Goal: Task Accomplishment & Management: Manage account settings

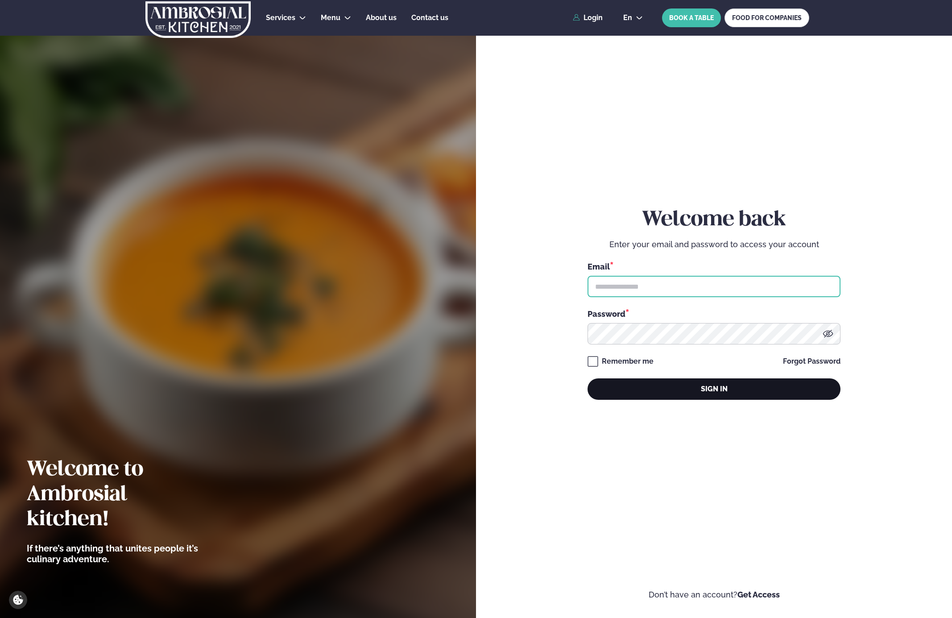
type input "**********"
click at [676, 389] on button "Sign in" at bounding box center [714, 388] width 253 height 21
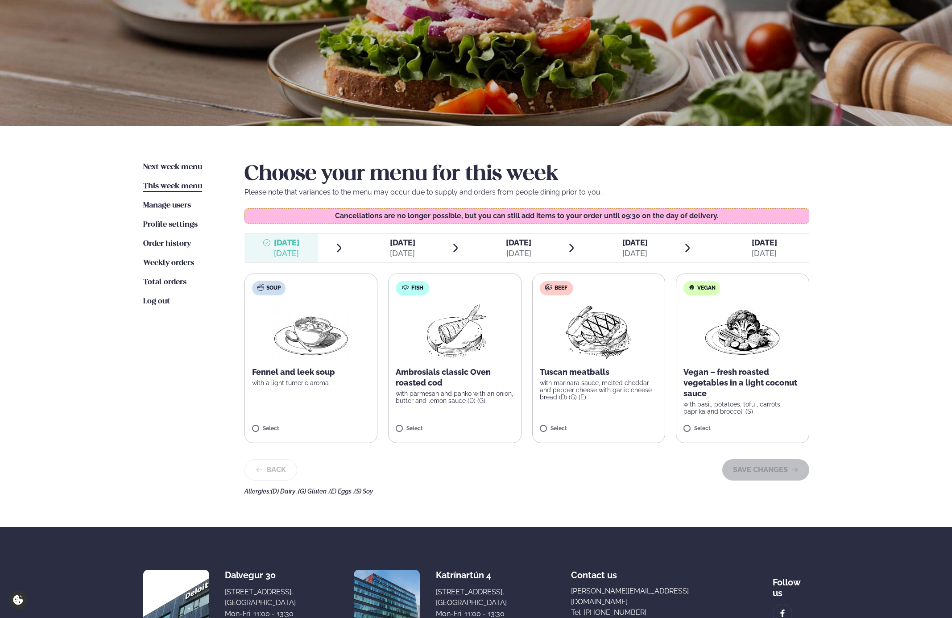
scroll to position [82, 0]
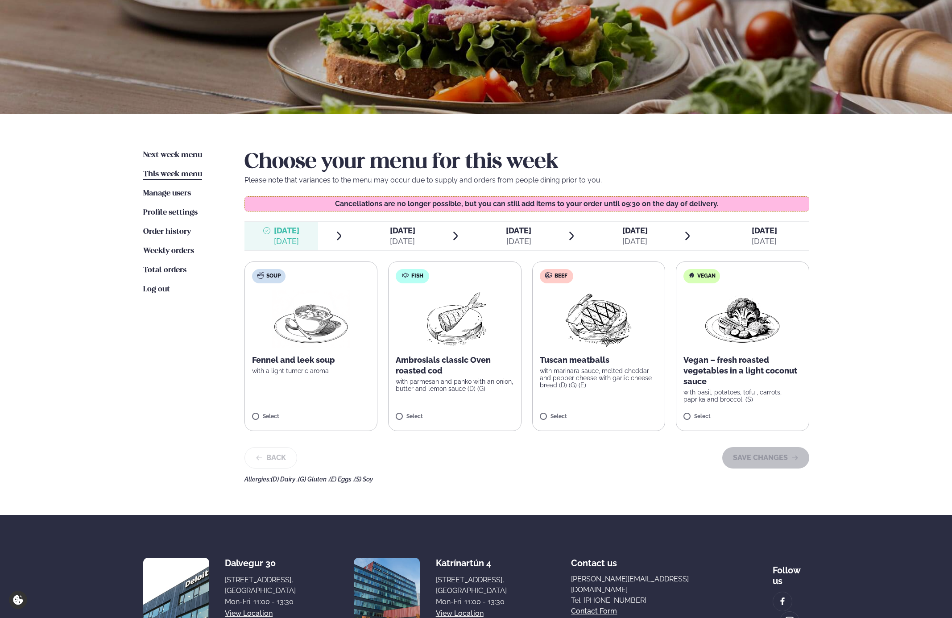
click at [598, 421] on div "Select" at bounding box center [599, 418] width 118 height 8
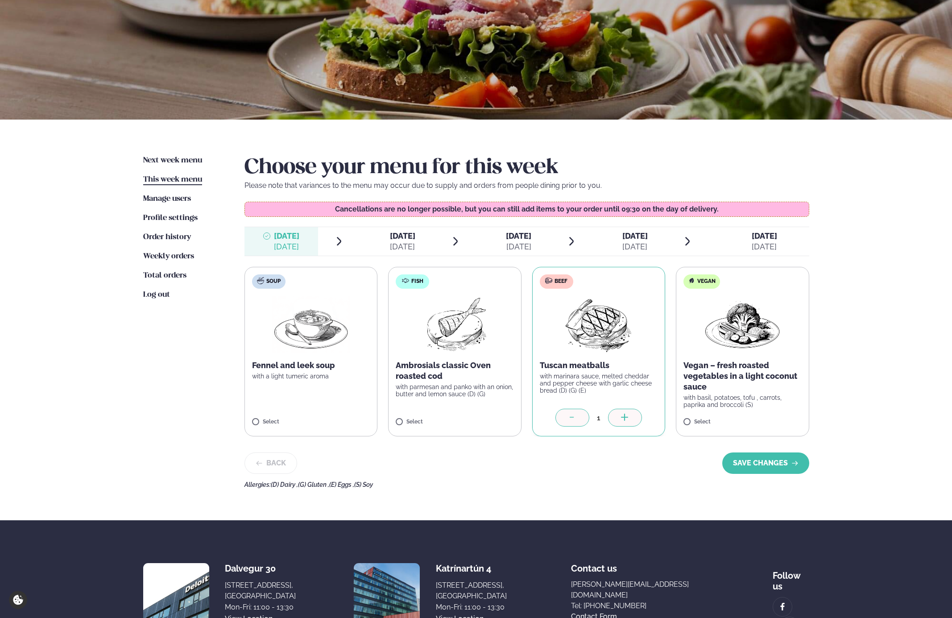
scroll to position [76, 0]
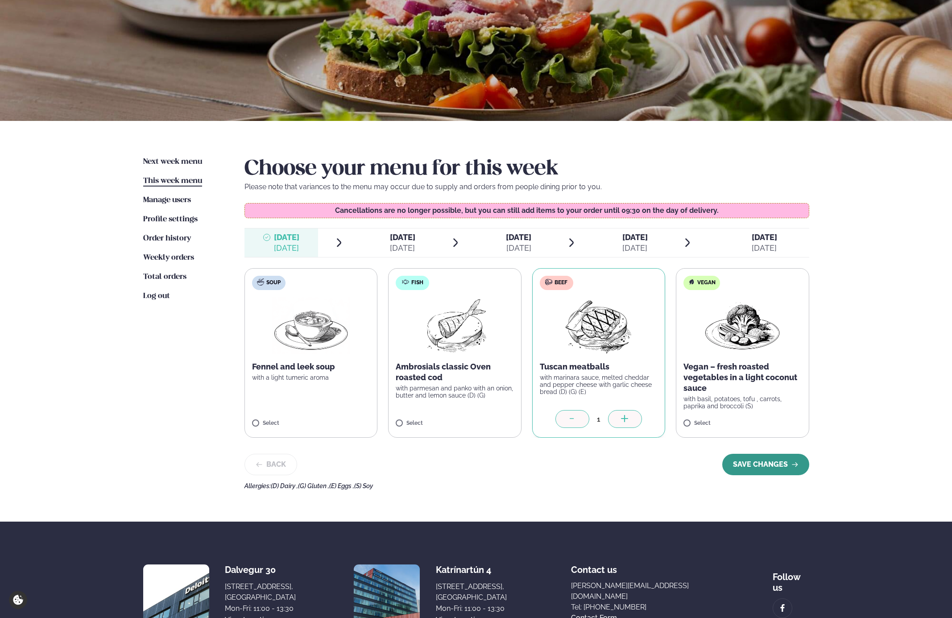
click at [758, 464] on button "SAVE CHANGES" at bounding box center [765, 464] width 87 height 21
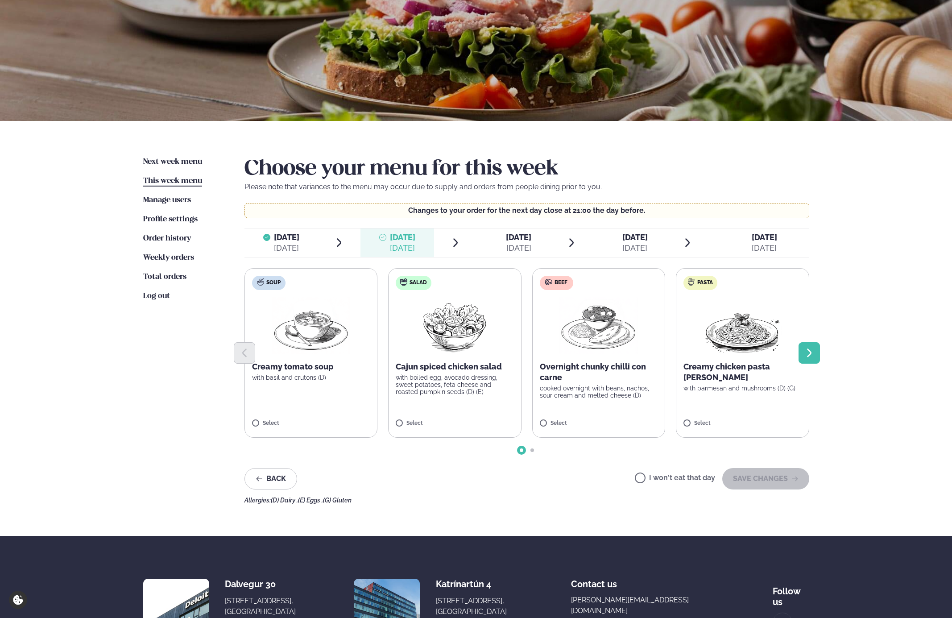
click at [807, 350] on icon "Next slide" at bounding box center [809, 353] width 11 height 11
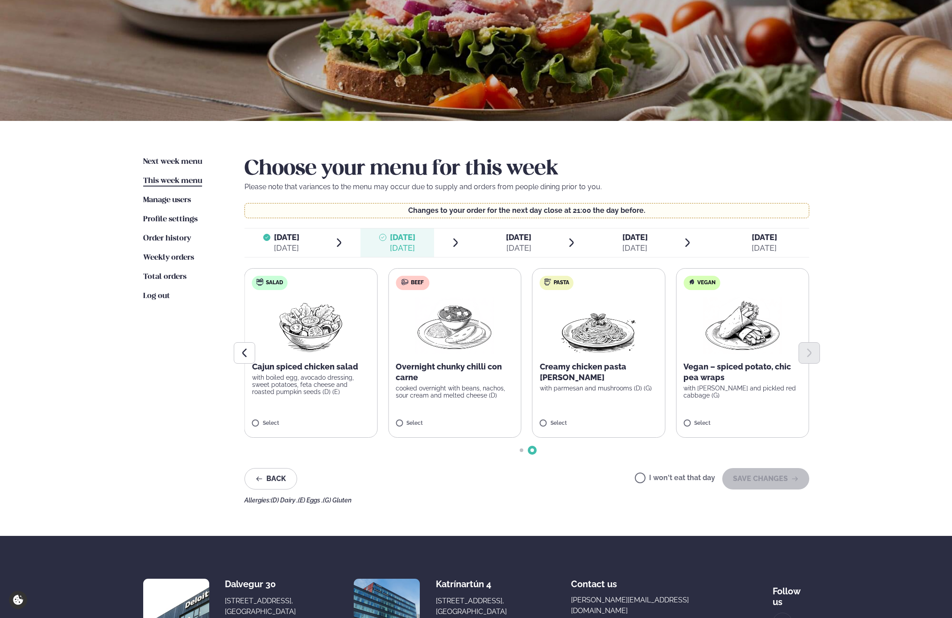
click at [558, 394] on label "Pasta Creamy chicken pasta [PERSON_NAME] with parmesan and mushrooms (D) (G) Se…" at bounding box center [598, 353] width 133 height 170
click at [752, 482] on button "SAVE CHANGES" at bounding box center [765, 478] width 87 height 21
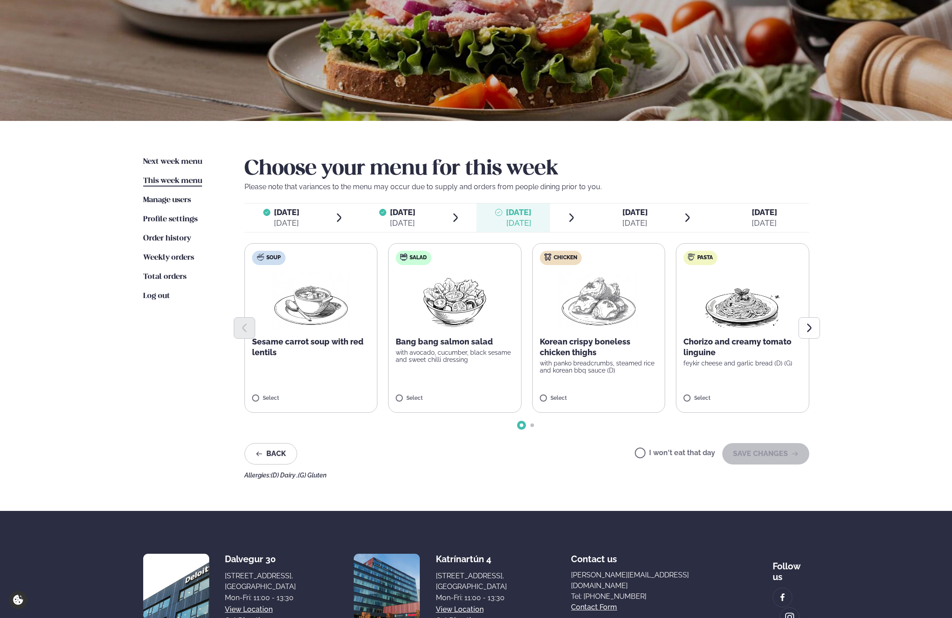
click at [278, 452] on button "Back" at bounding box center [271, 453] width 53 height 21
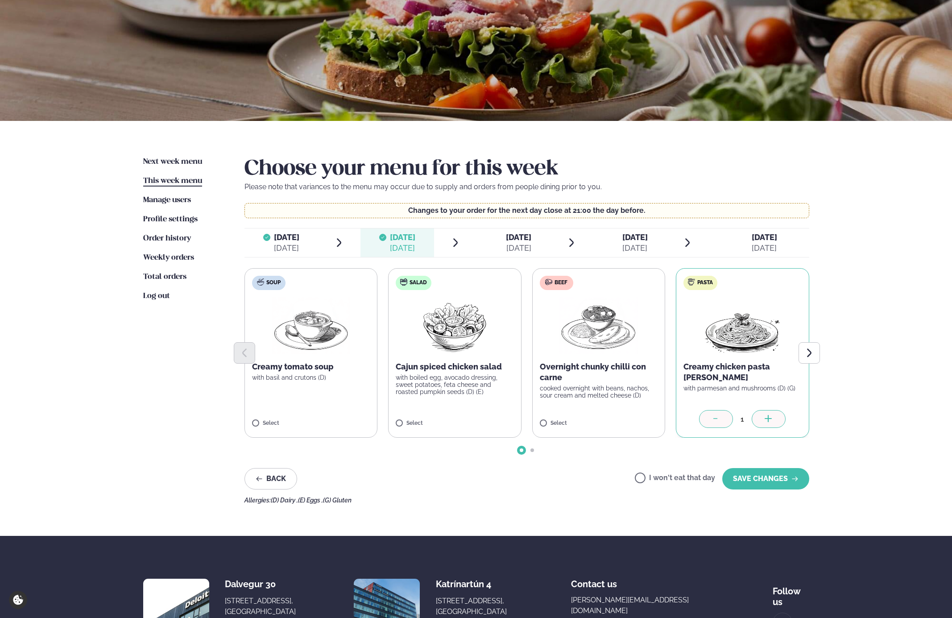
click at [702, 419] on div at bounding box center [716, 419] width 34 height 18
click at [719, 424] on div at bounding box center [716, 419] width 34 height 18
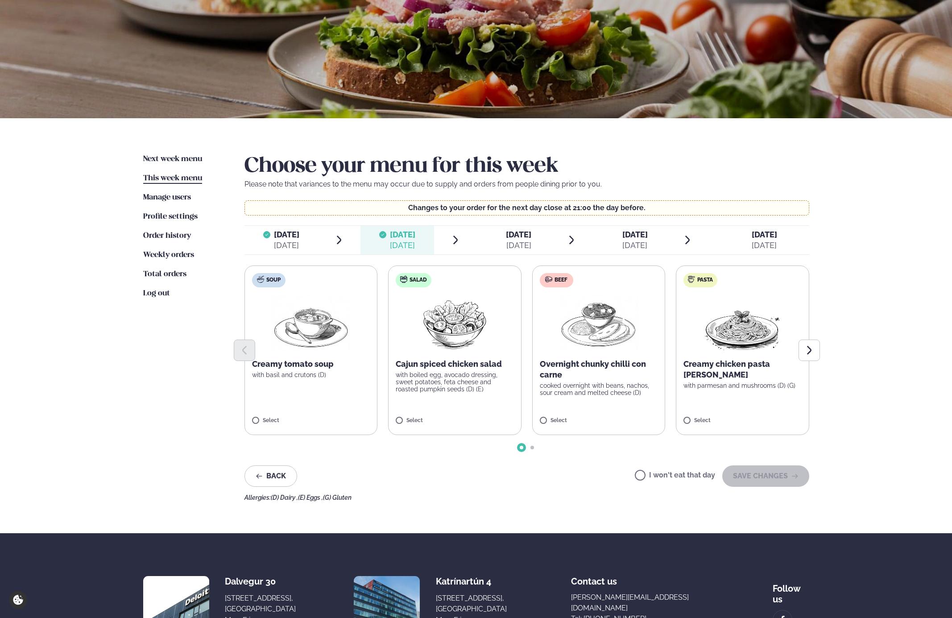
scroll to position [81, 0]
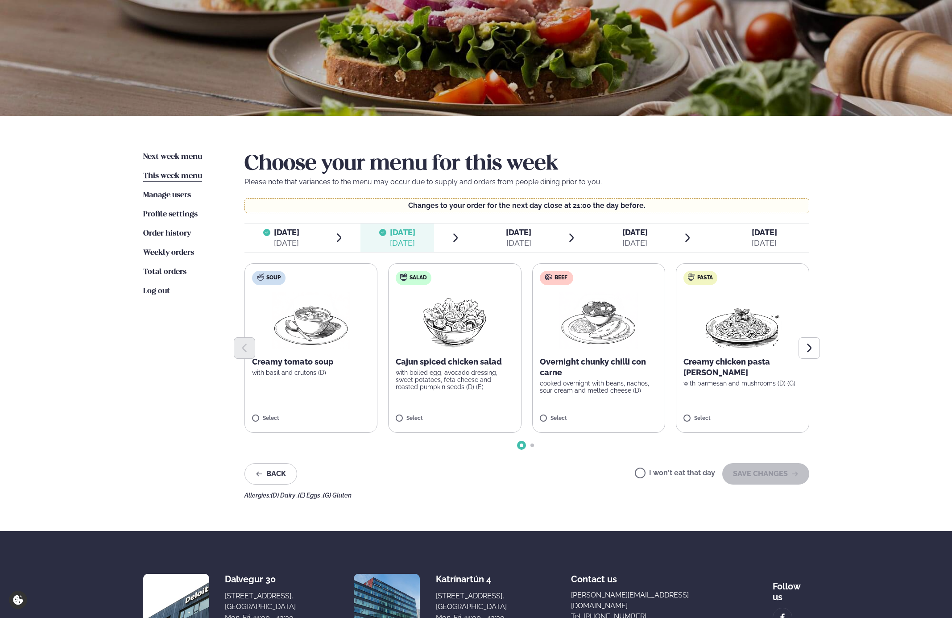
click at [604, 401] on label "Beef Overnight chunky chilli con carne cooked overnight with beans, nachos, sou…" at bounding box center [598, 348] width 133 height 170
click at [772, 478] on button "SAVE CHANGES" at bounding box center [765, 473] width 87 height 21
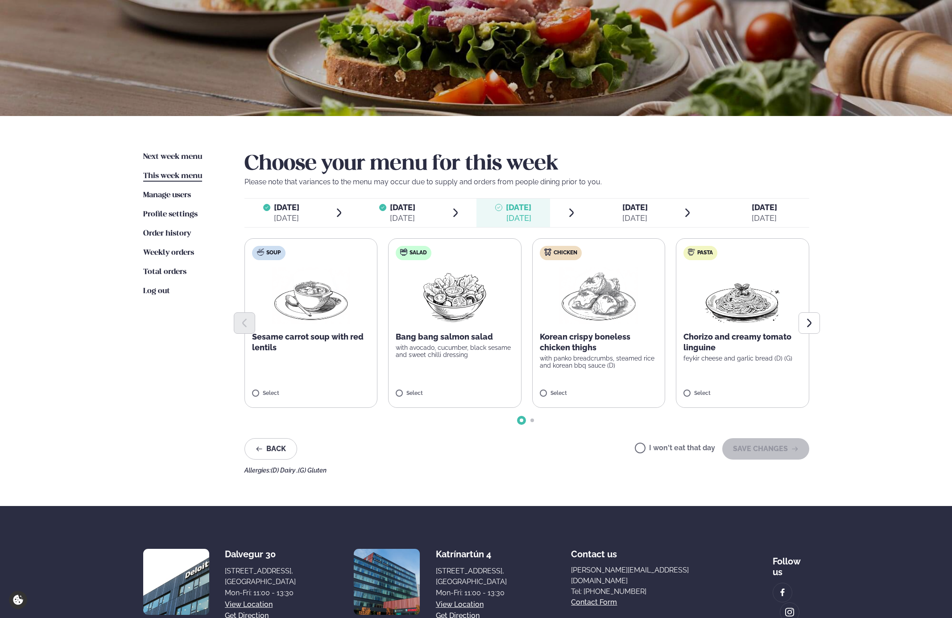
click at [590, 367] on p "with panko breadcrumbs, steamed rice and korean bbq sauce (D)" at bounding box center [599, 362] width 118 height 14
click at [753, 449] on button "SAVE CHANGES" at bounding box center [765, 448] width 87 height 21
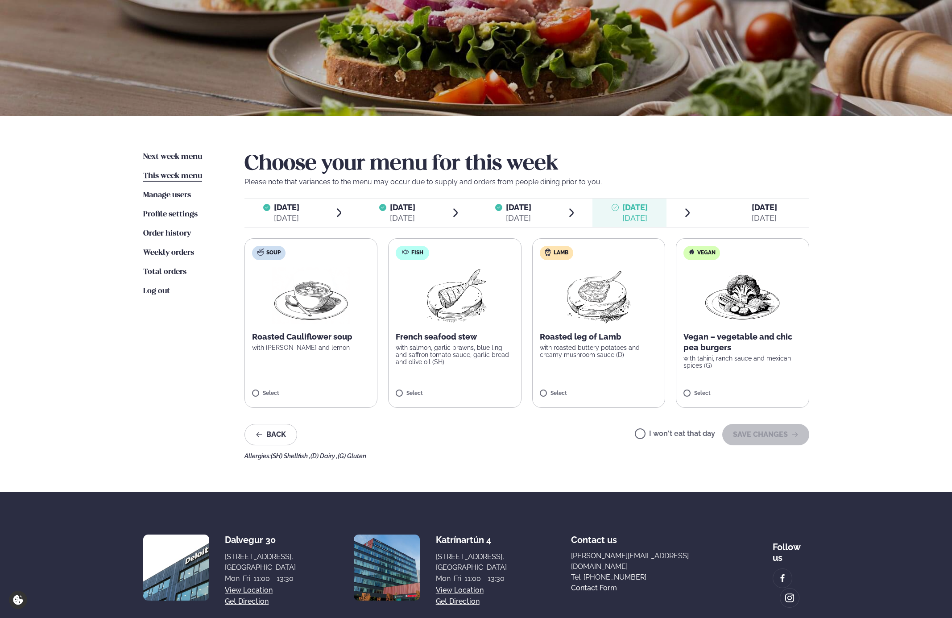
click at [610, 353] on p "with roasted buttery potatoes and creamy mushroom sauce (D)" at bounding box center [599, 351] width 118 height 14
click at [736, 427] on button "SAVE CHANGES" at bounding box center [765, 434] width 87 height 21
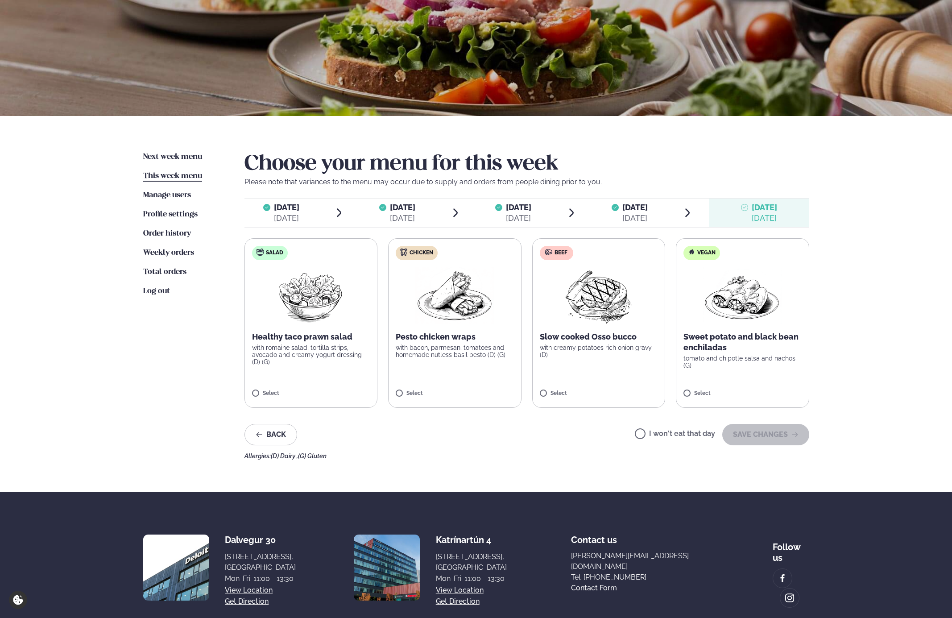
click at [618, 365] on label "Beef Slow cooked Osso bucco with creamy potatoes rich onion gravy (D) Select" at bounding box center [598, 323] width 133 height 170
click at [789, 434] on button "SAVE CHANGES" at bounding box center [765, 434] width 87 height 21
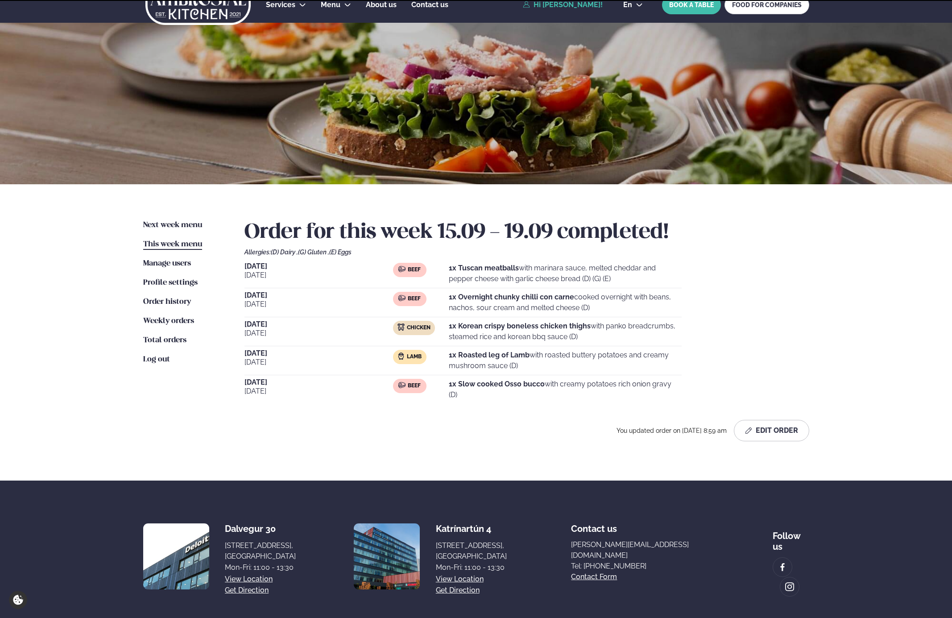
scroll to position [53, 0]
